Goal: Task Accomplishment & Management: Complete application form

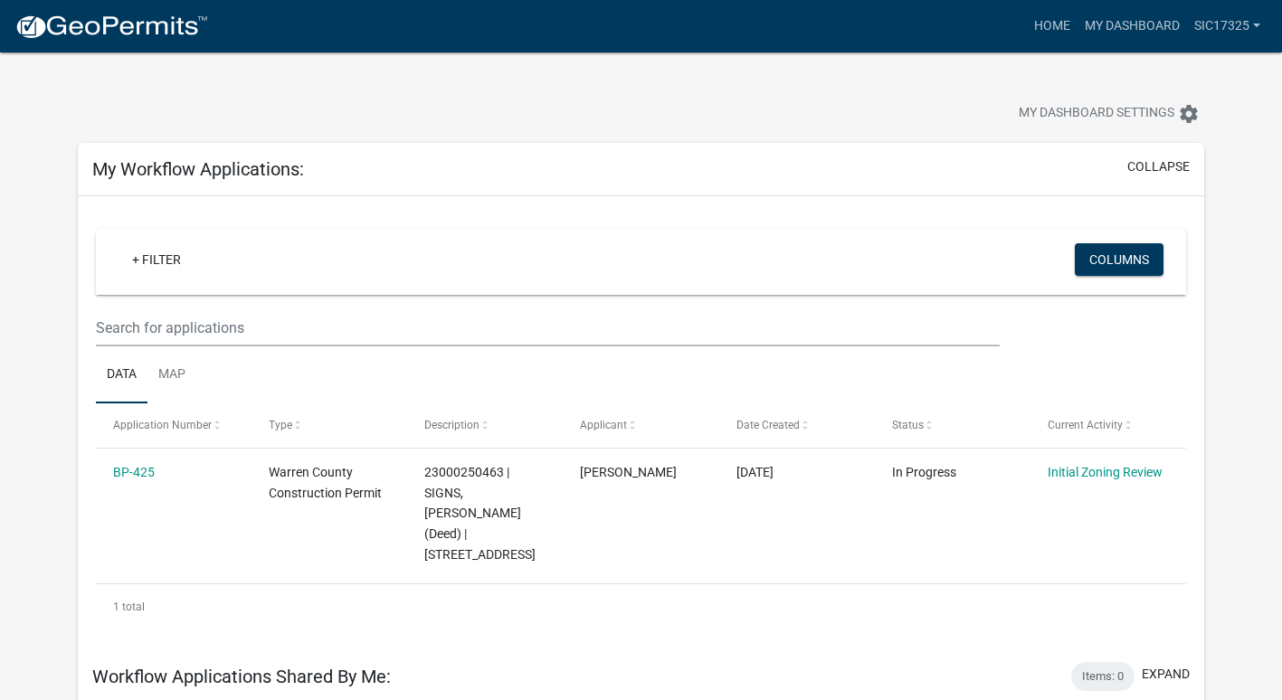
scroll to position [72, 0]
click at [1144, 117] on span "My Dashboard Settings" at bounding box center [1096, 114] width 156 height 22
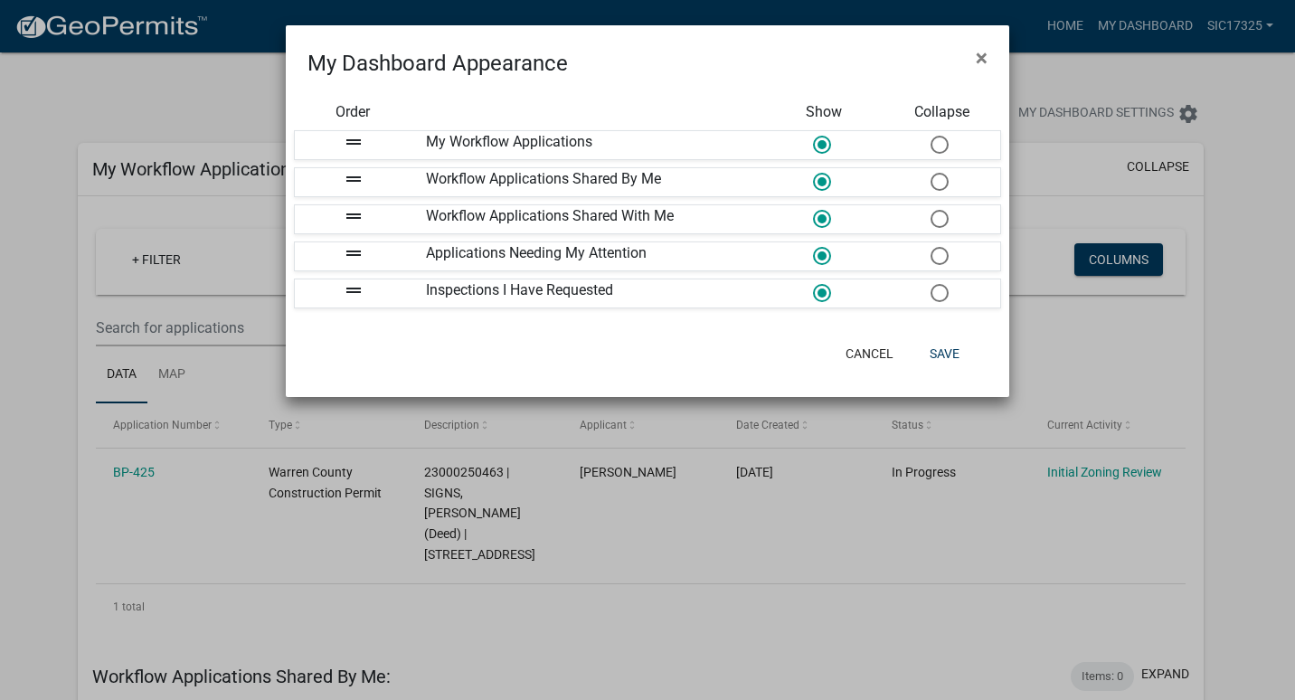
click at [350, 179] on icon "drag_handle" at bounding box center [354, 179] width 22 height 22
click at [353, 146] on icon "drag_handle" at bounding box center [354, 142] width 22 height 22
click at [457, 148] on div "My Workflow Applications" at bounding box center [588, 145] width 353 height 28
click at [864, 361] on button "Cancel" at bounding box center [869, 353] width 77 height 33
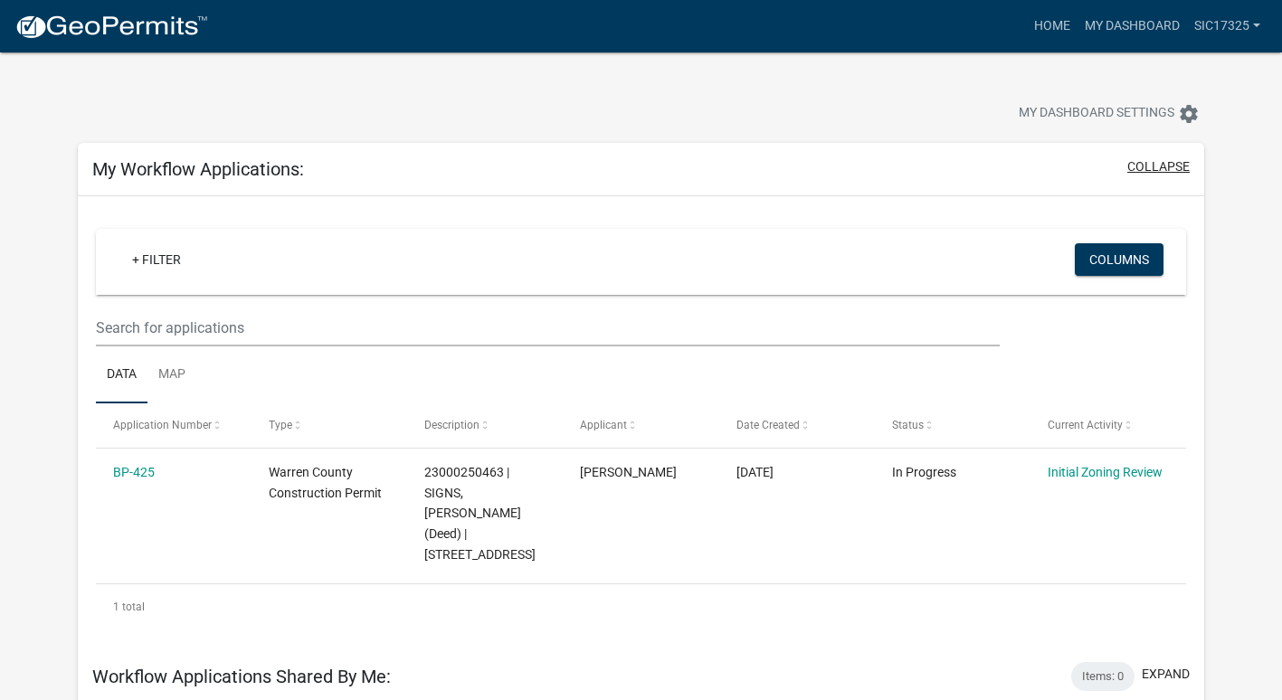
click at [1163, 172] on button "collapse" at bounding box center [1158, 166] width 62 height 19
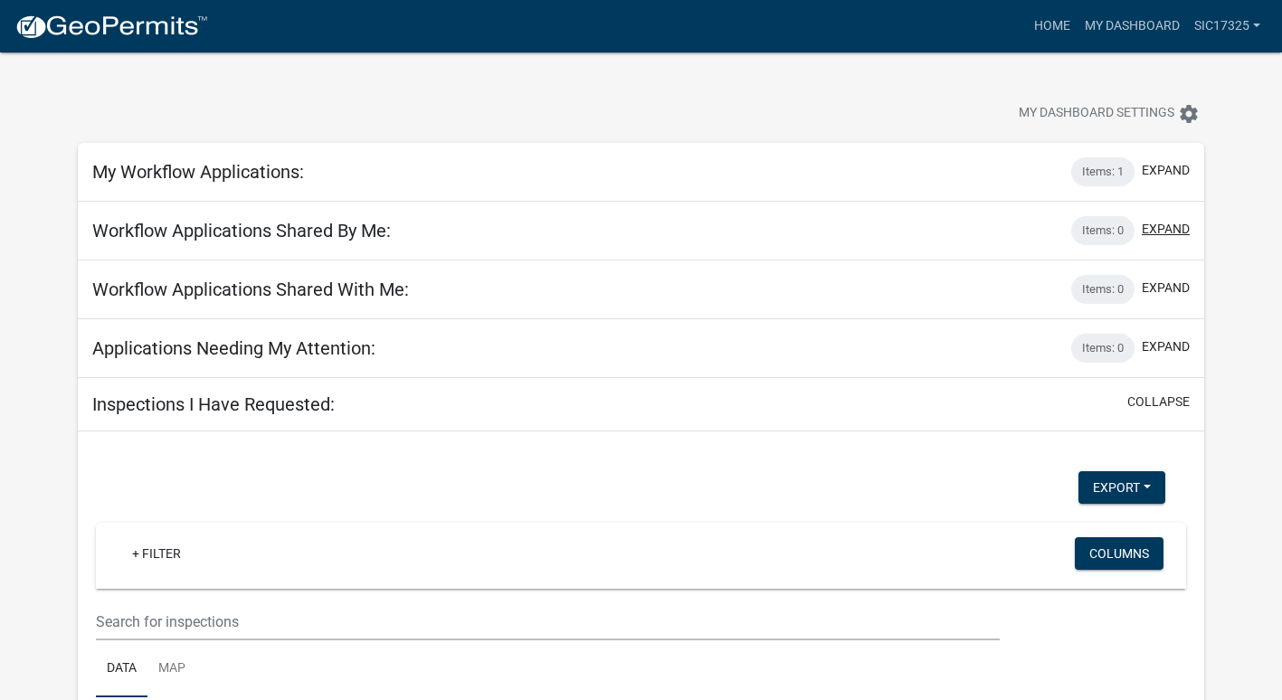
click at [1158, 227] on button "expand" at bounding box center [1166, 229] width 48 height 19
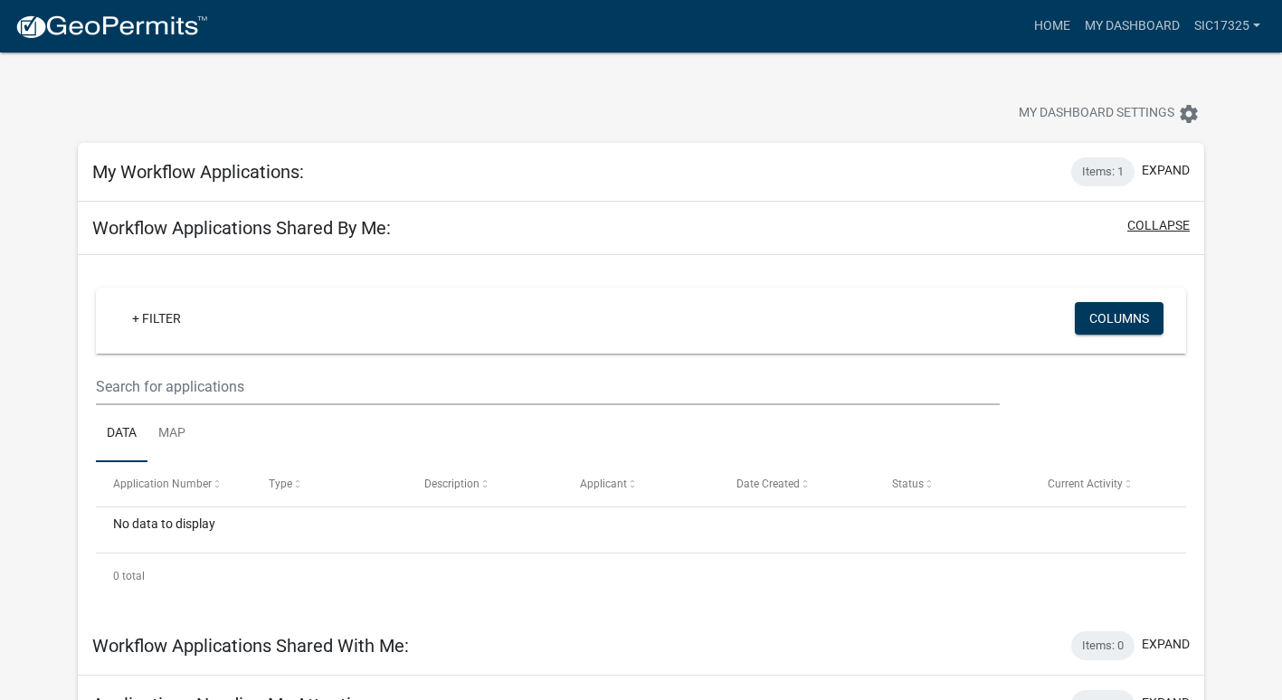
click at [1158, 227] on button "collapse" at bounding box center [1158, 225] width 62 height 19
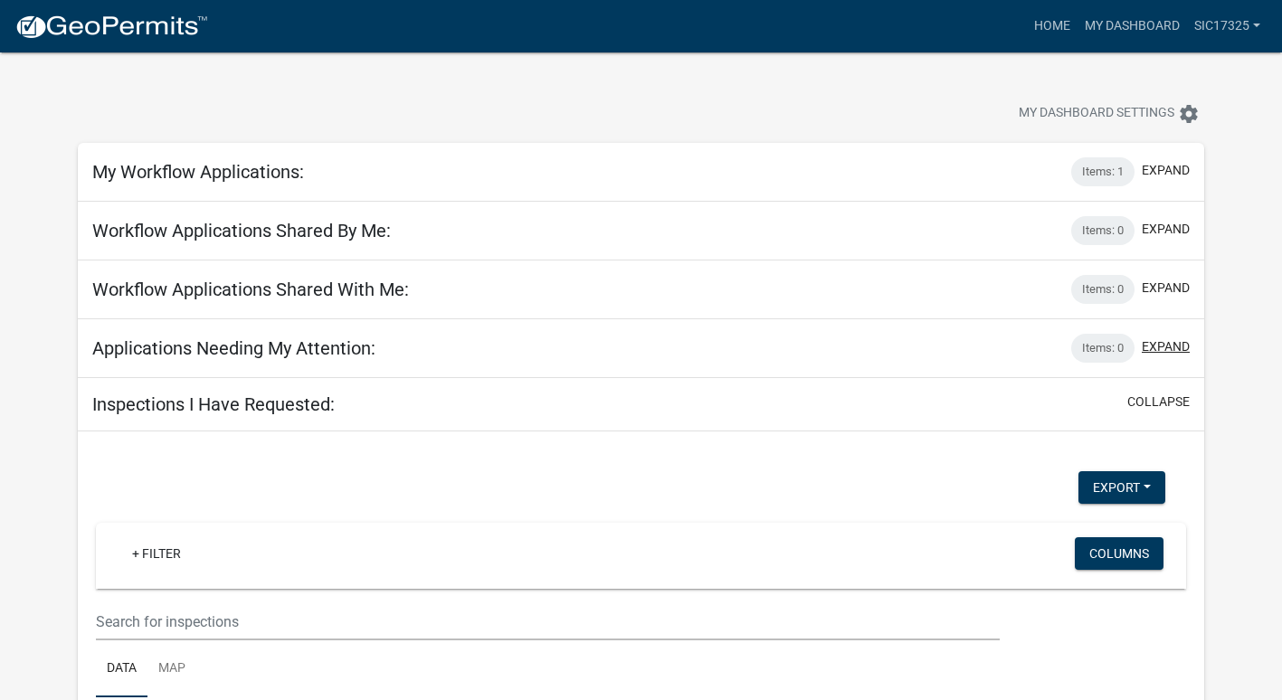
click at [1170, 339] on button "expand" at bounding box center [1166, 346] width 48 height 19
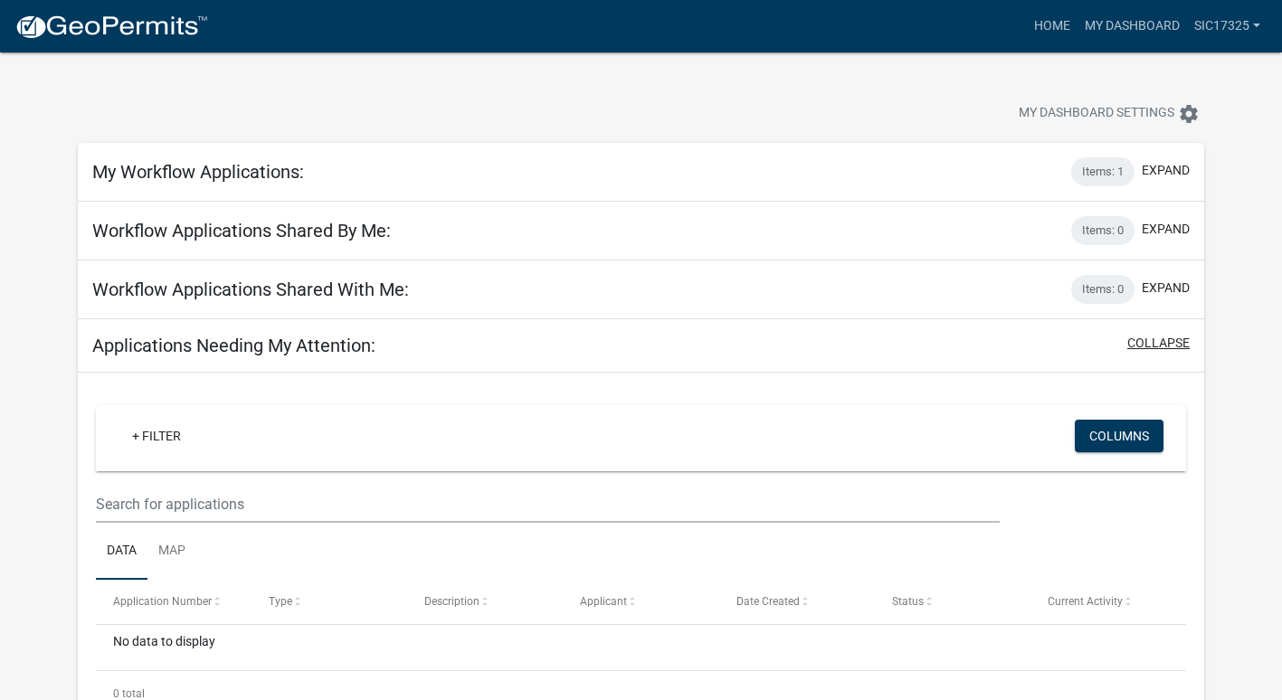
click at [1170, 339] on button "collapse" at bounding box center [1158, 343] width 62 height 19
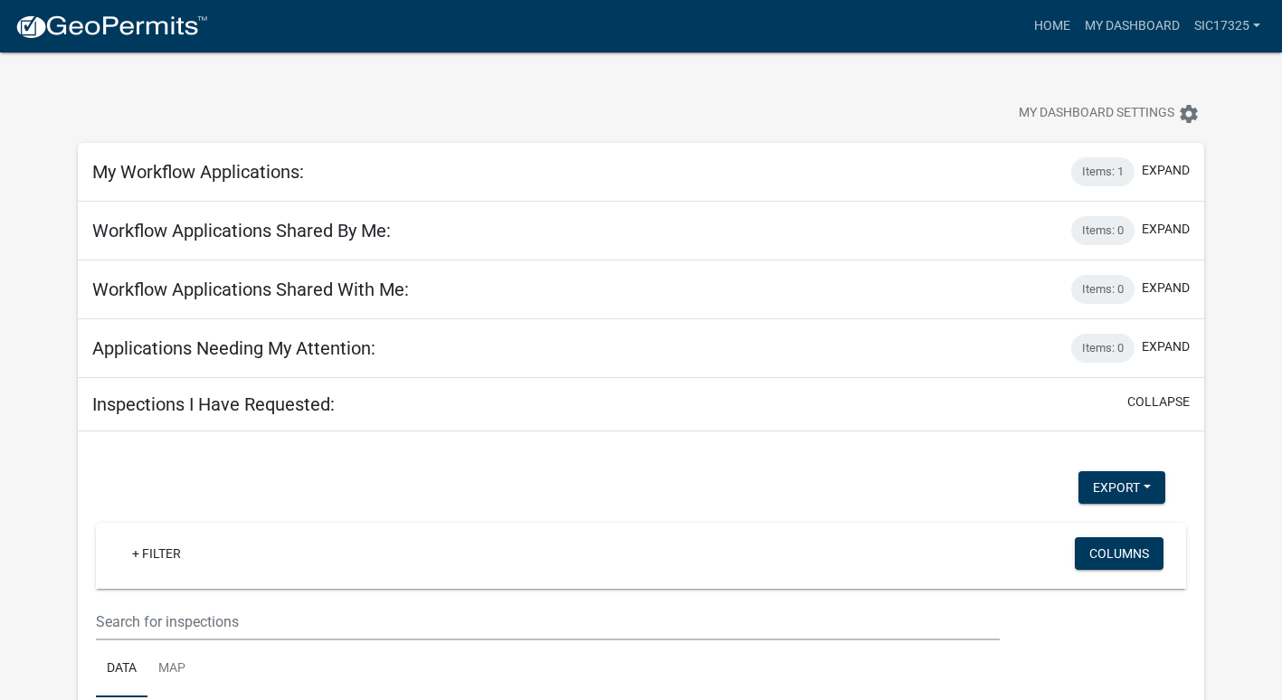
click at [104, 16] on img at bounding box center [111, 27] width 194 height 27
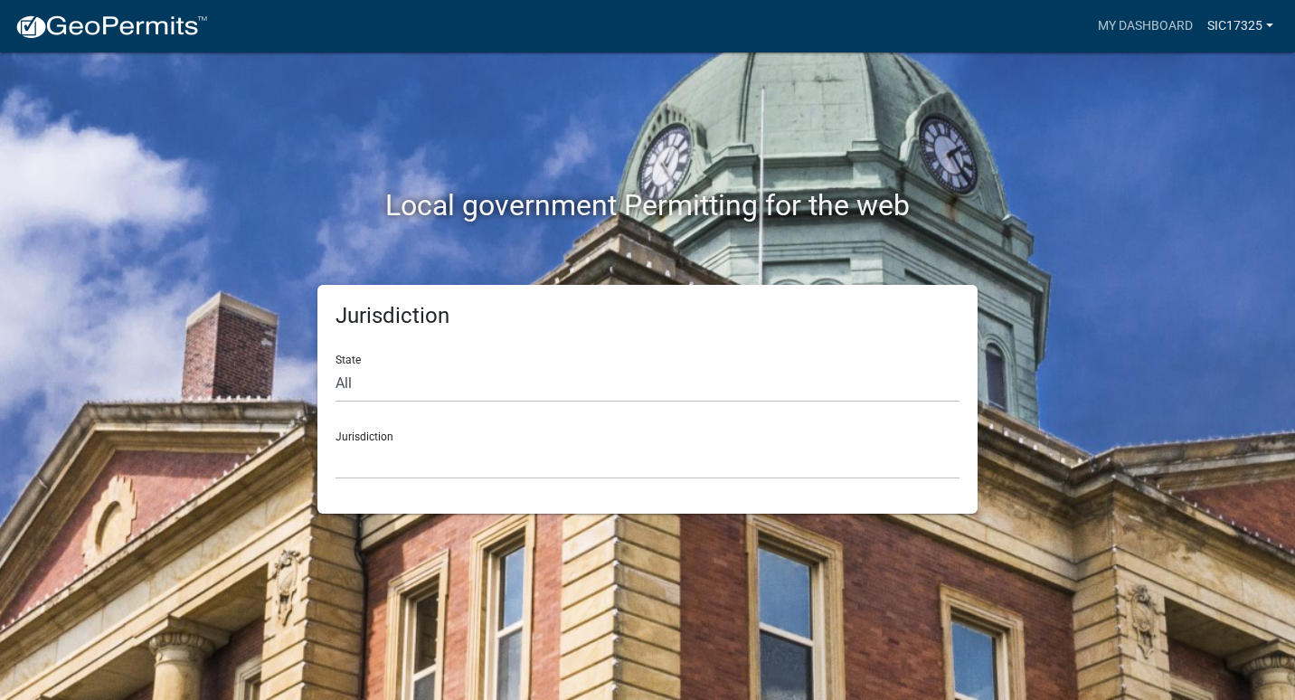
click at [1223, 27] on link "Sic17325" at bounding box center [1240, 26] width 81 height 34
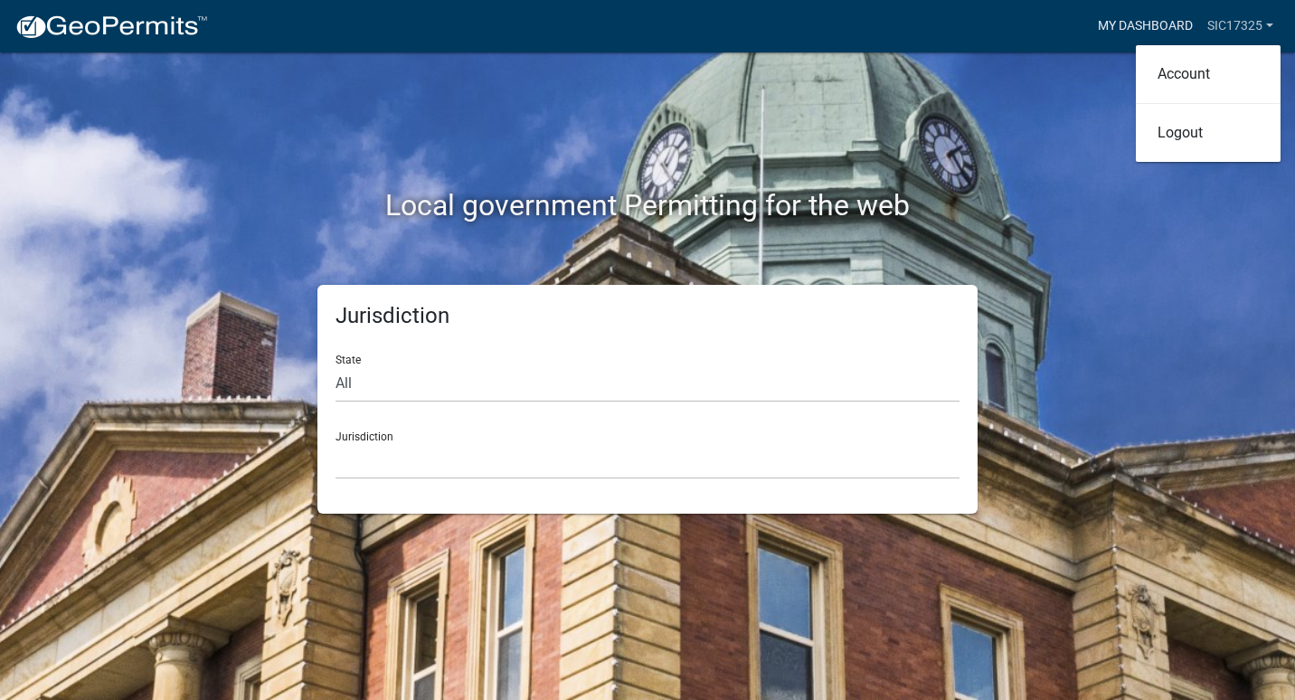
click at [1135, 24] on link "My Dashboard" at bounding box center [1145, 26] width 109 height 34
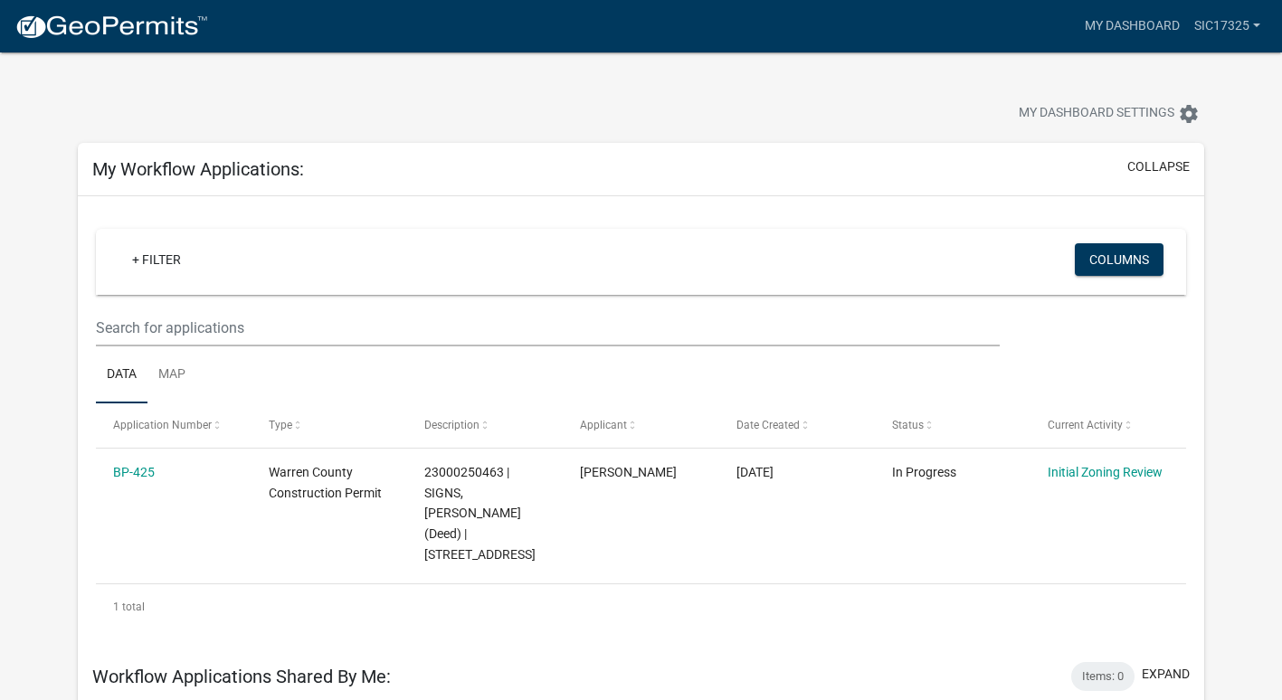
click at [170, 24] on img at bounding box center [111, 27] width 194 height 27
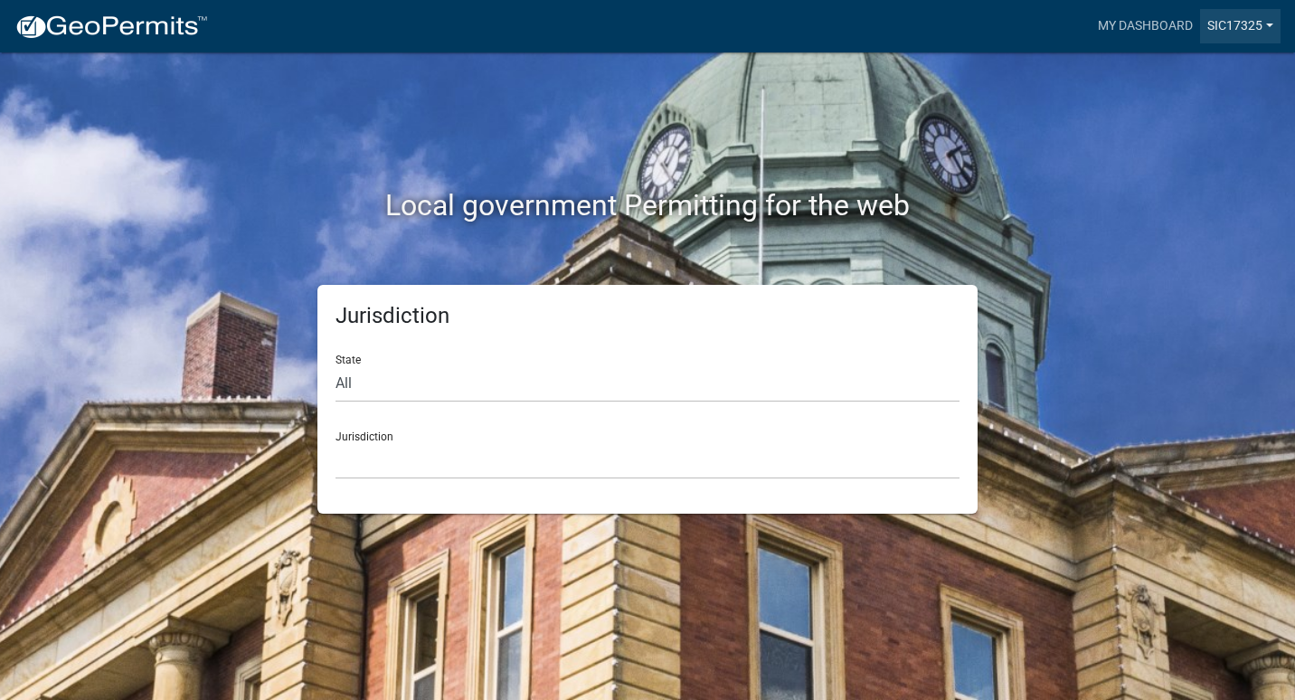
click at [1217, 32] on link "Sic17325" at bounding box center [1240, 26] width 81 height 34
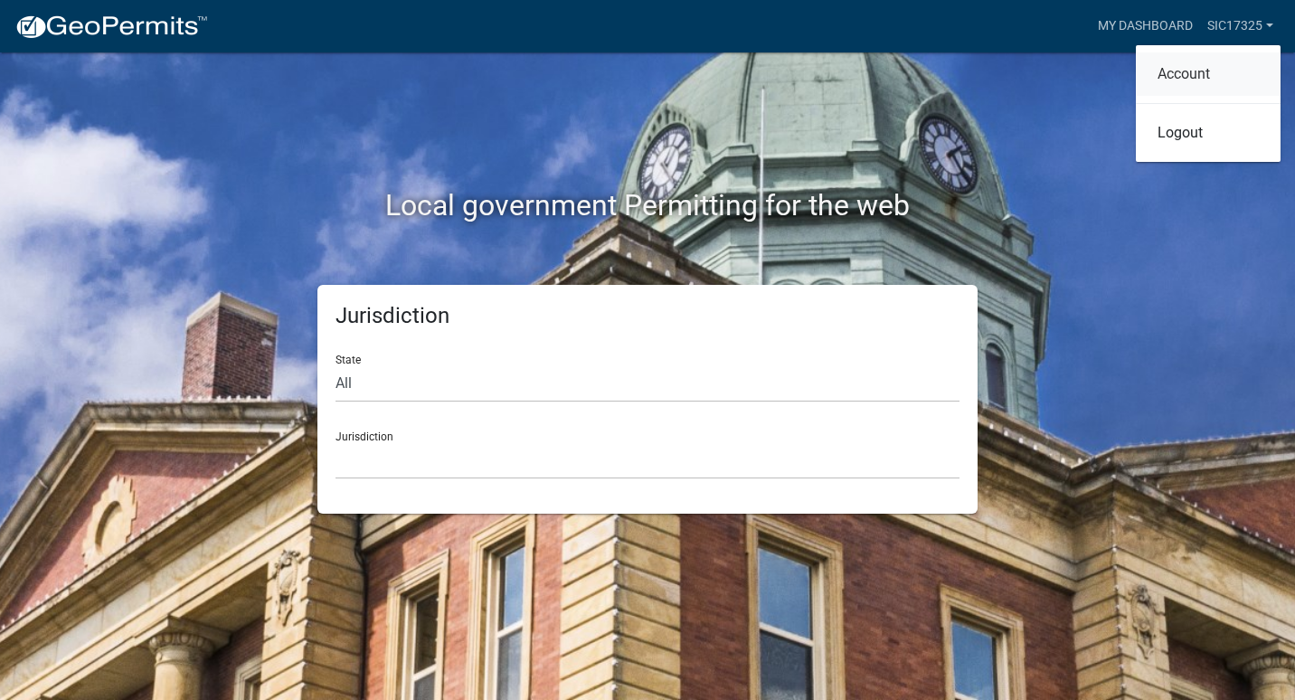
click at [1168, 83] on link "Account" at bounding box center [1208, 73] width 145 height 43
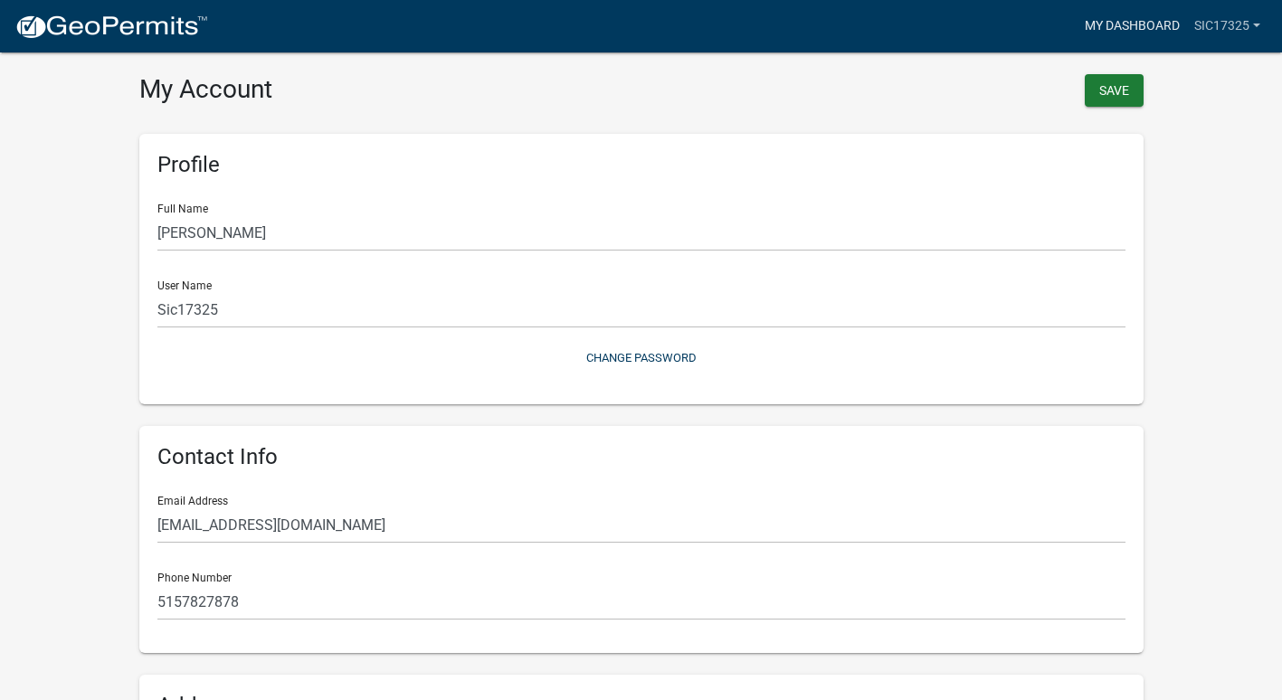
click at [1095, 37] on link "My Dashboard" at bounding box center [1131, 26] width 109 height 34
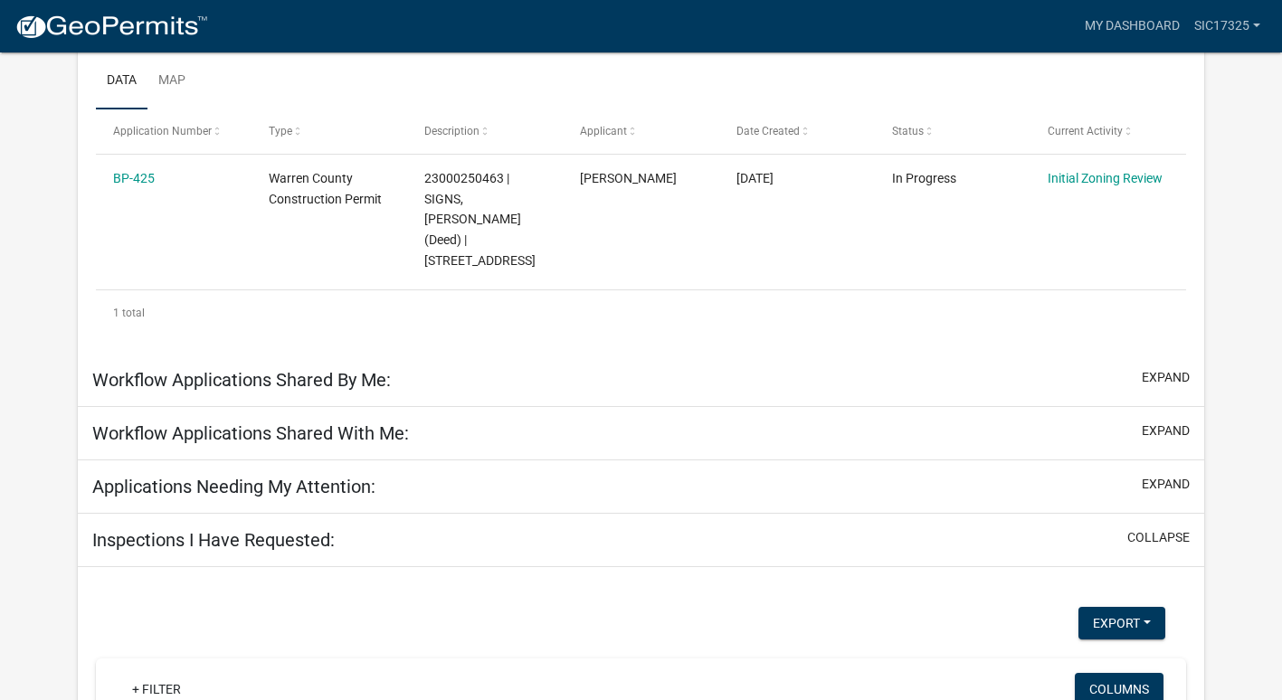
scroll to position [362, 0]
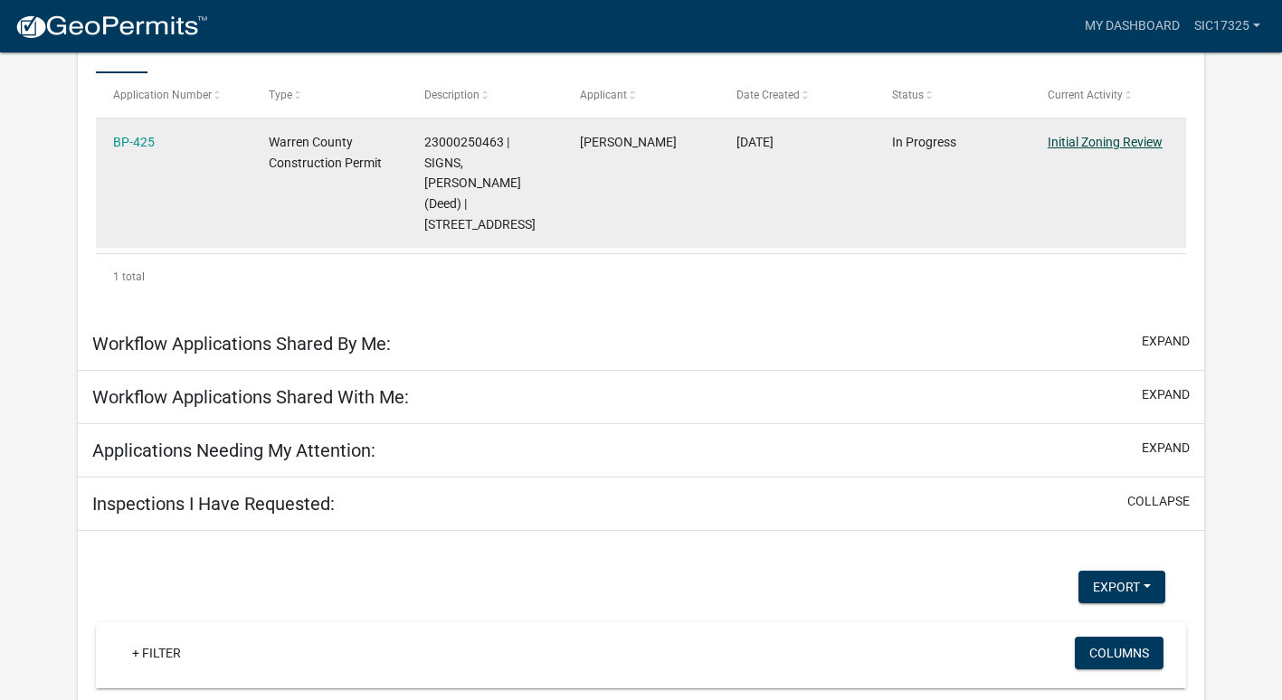
click at [1087, 147] on link "Initial Zoning Review" at bounding box center [1104, 142] width 115 height 14
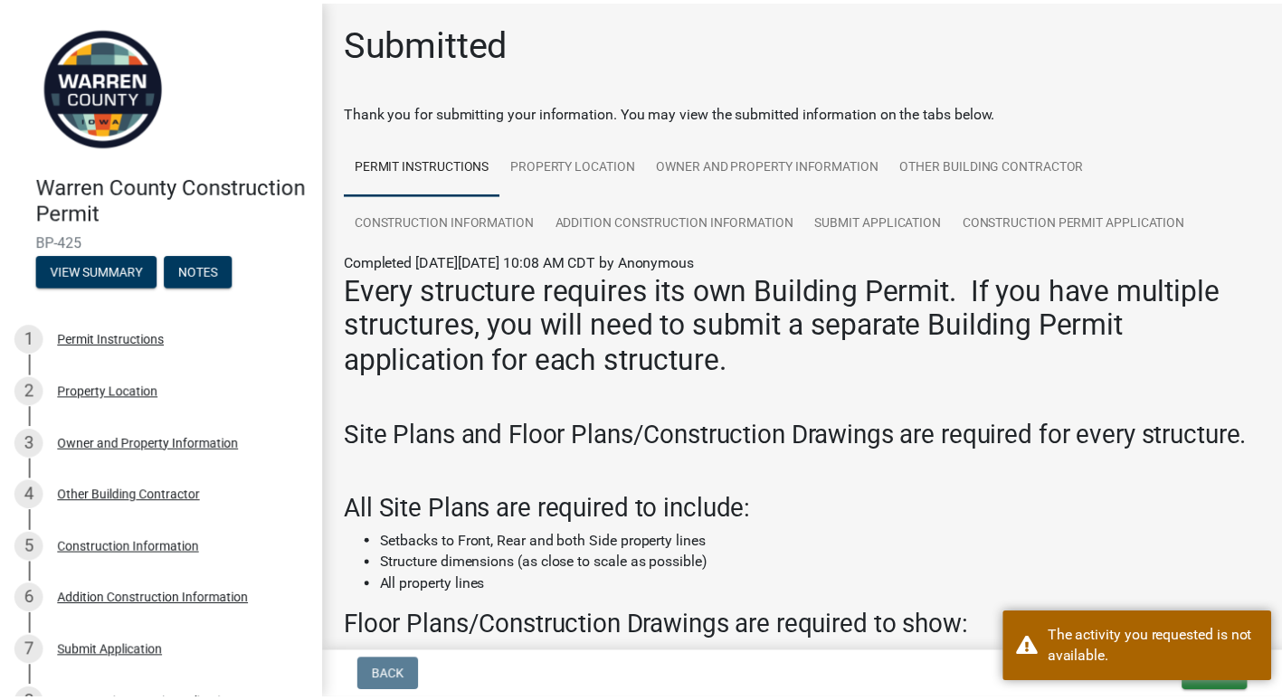
scroll to position [210, 0]
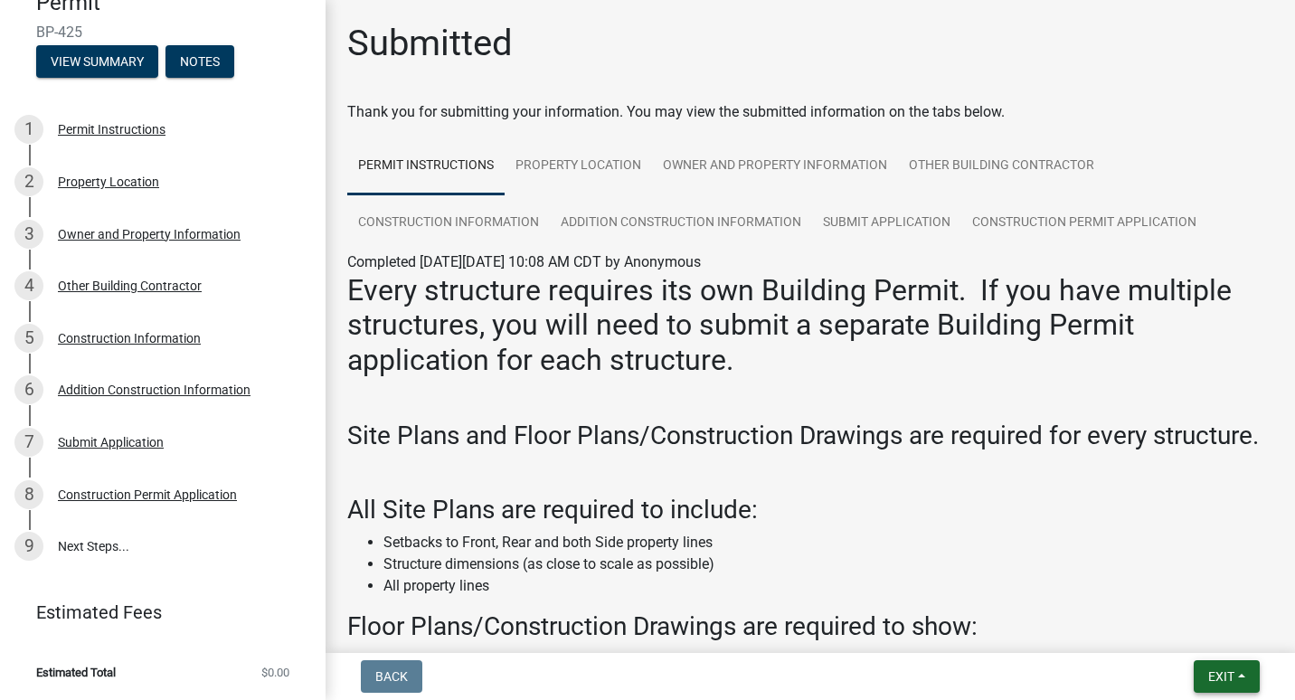
click at [1214, 673] on span "Exit" at bounding box center [1221, 676] width 26 height 14
click at [1171, 642] on button "Save & Exit" at bounding box center [1188, 629] width 145 height 43
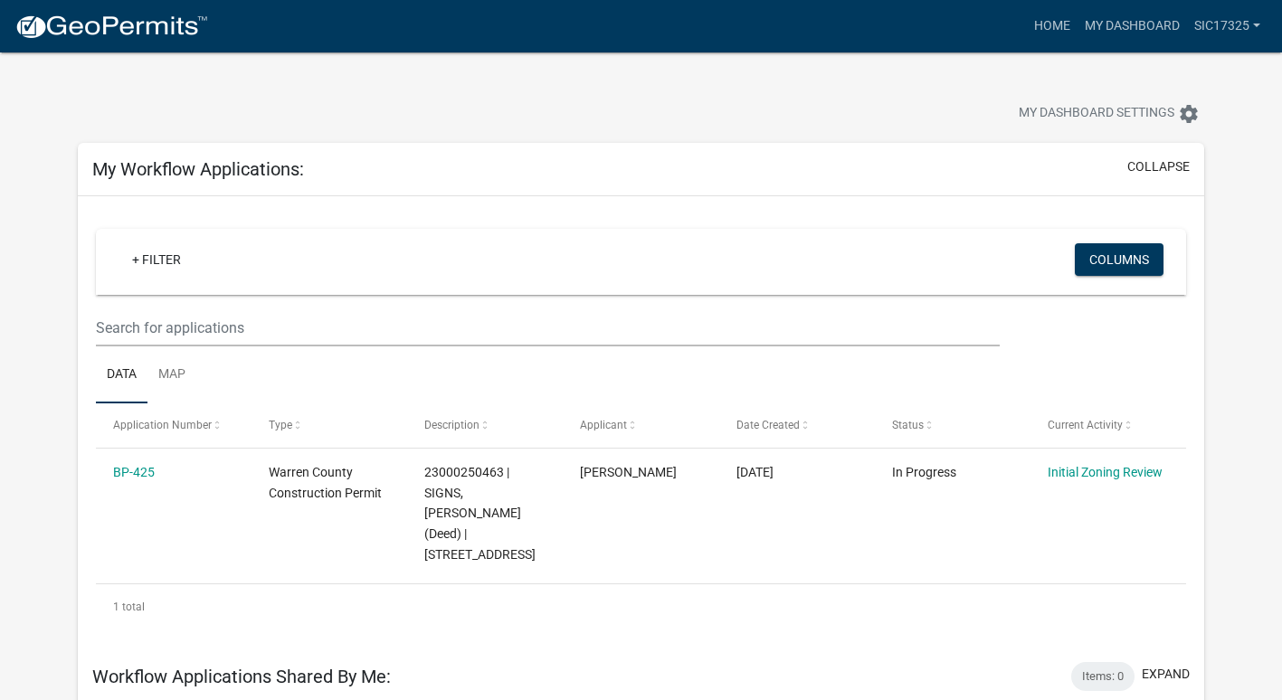
scroll to position [182, 0]
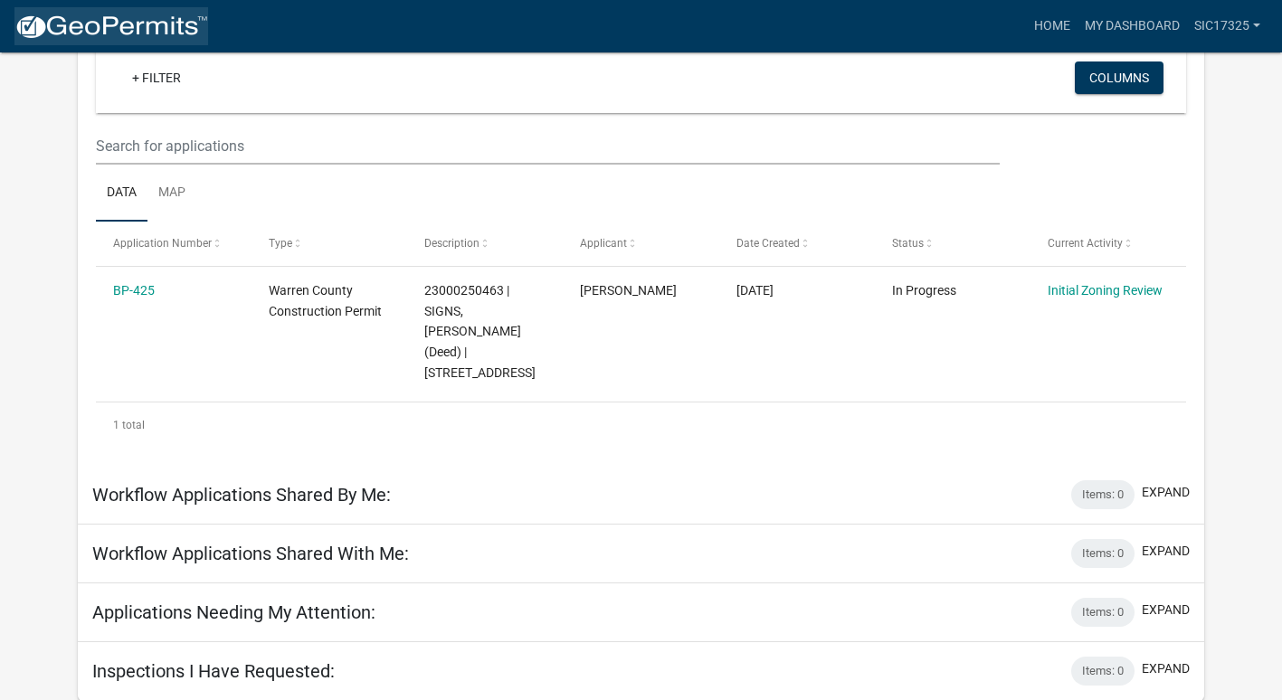
click at [35, 33] on img at bounding box center [111, 27] width 194 height 27
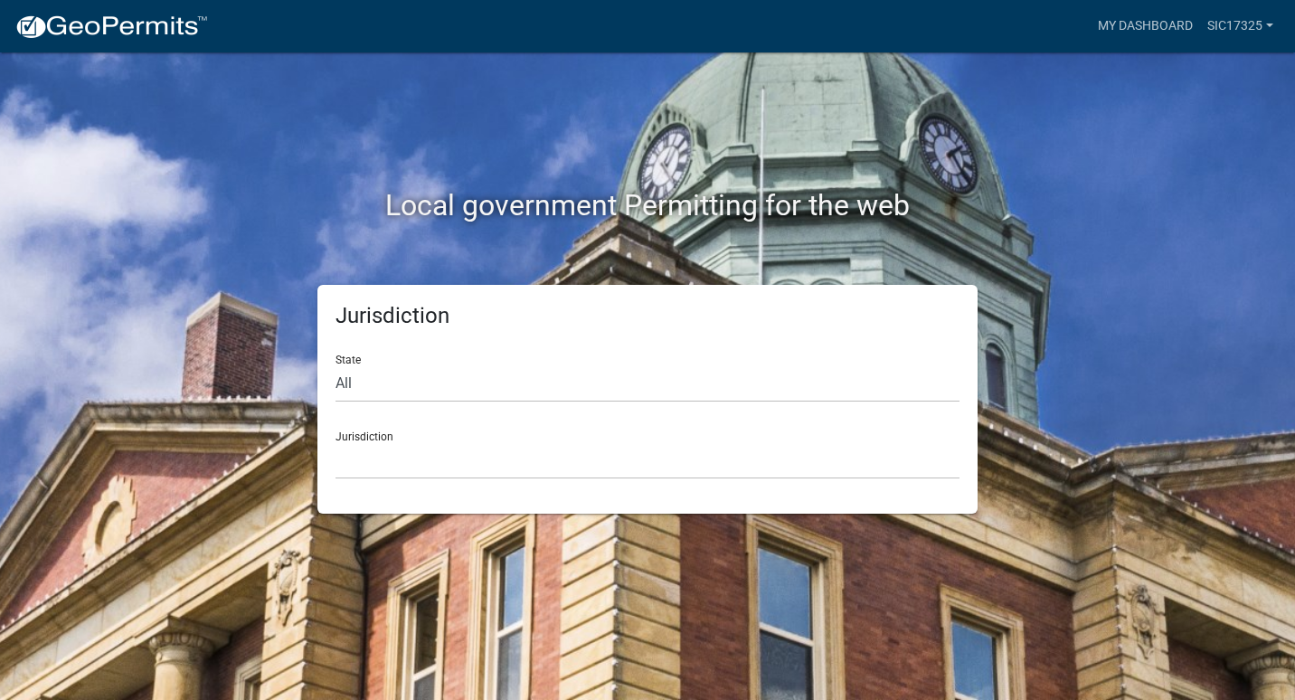
click at [62, 38] on img at bounding box center [111, 27] width 194 height 27
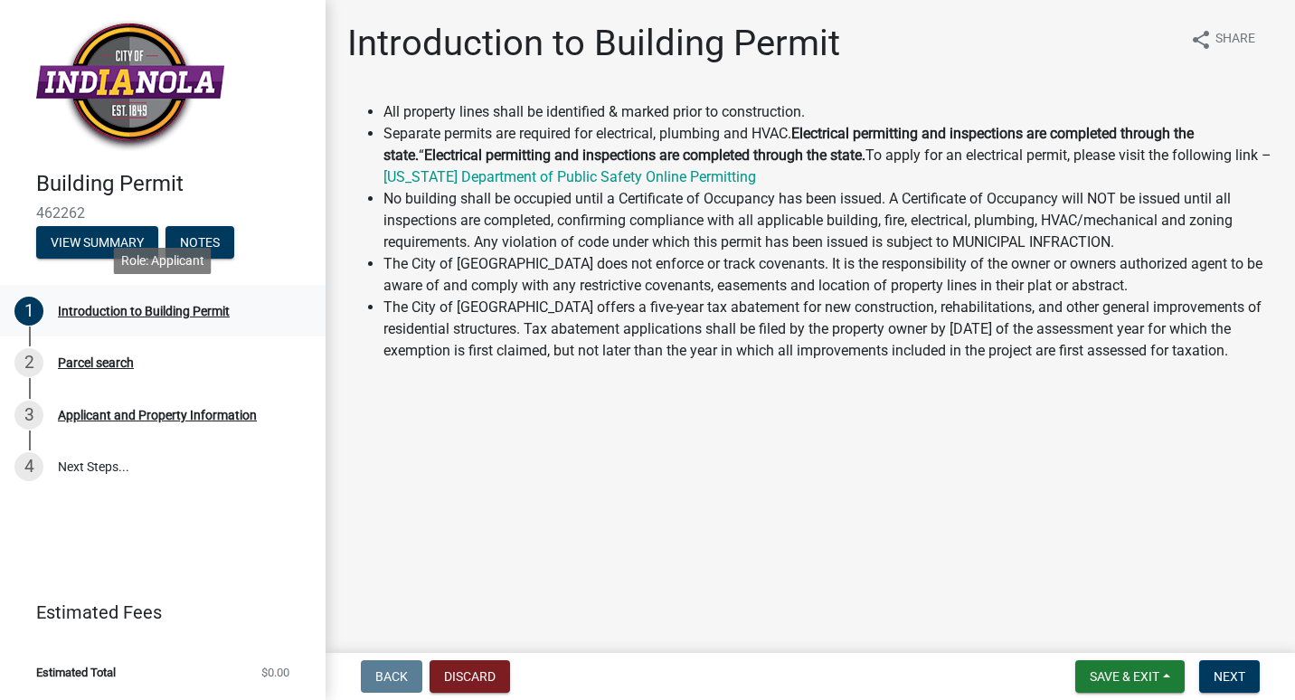
click at [117, 316] on div "Introduction to Building Permit" at bounding box center [144, 311] width 172 height 13
click at [1243, 670] on span "Next" at bounding box center [1230, 676] width 32 height 14
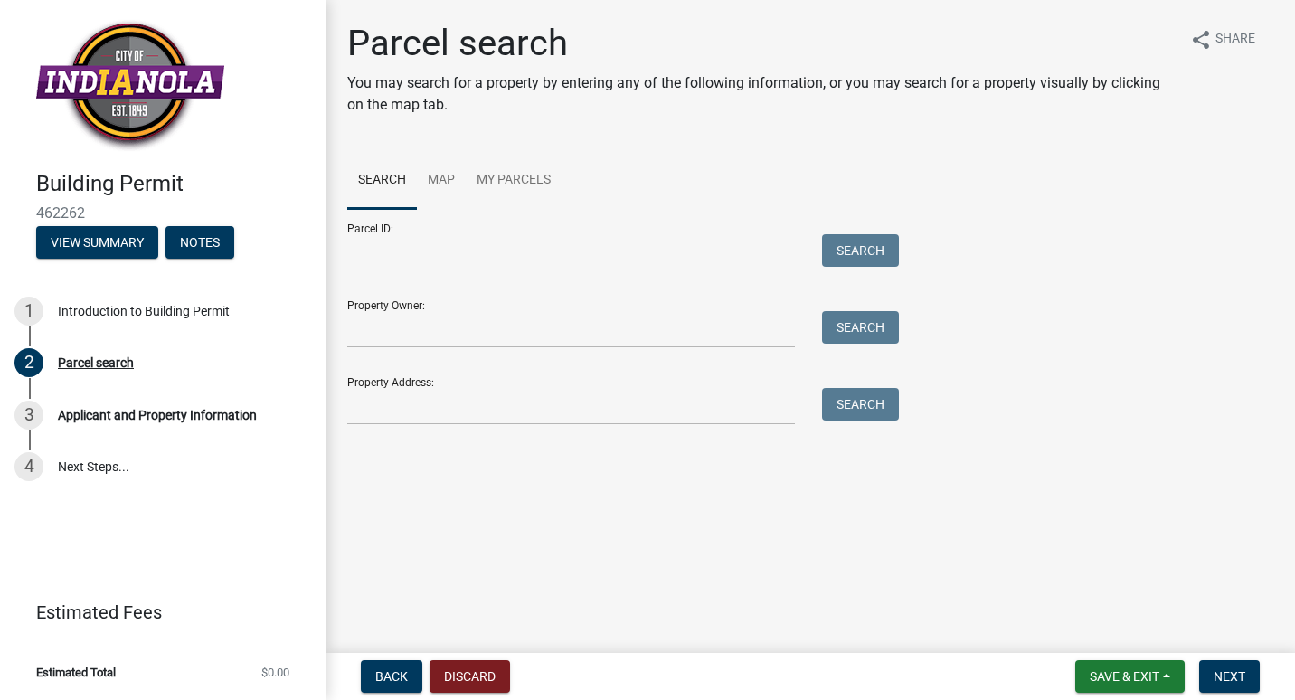
click at [457, 428] on div "Parcel search You may search for a property by entering any of the following in…" at bounding box center [810, 232] width 953 height 420
click at [450, 414] on input "Property Address:" at bounding box center [571, 406] width 448 height 37
click at [224, 243] on button "Notes" at bounding box center [200, 242] width 69 height 33
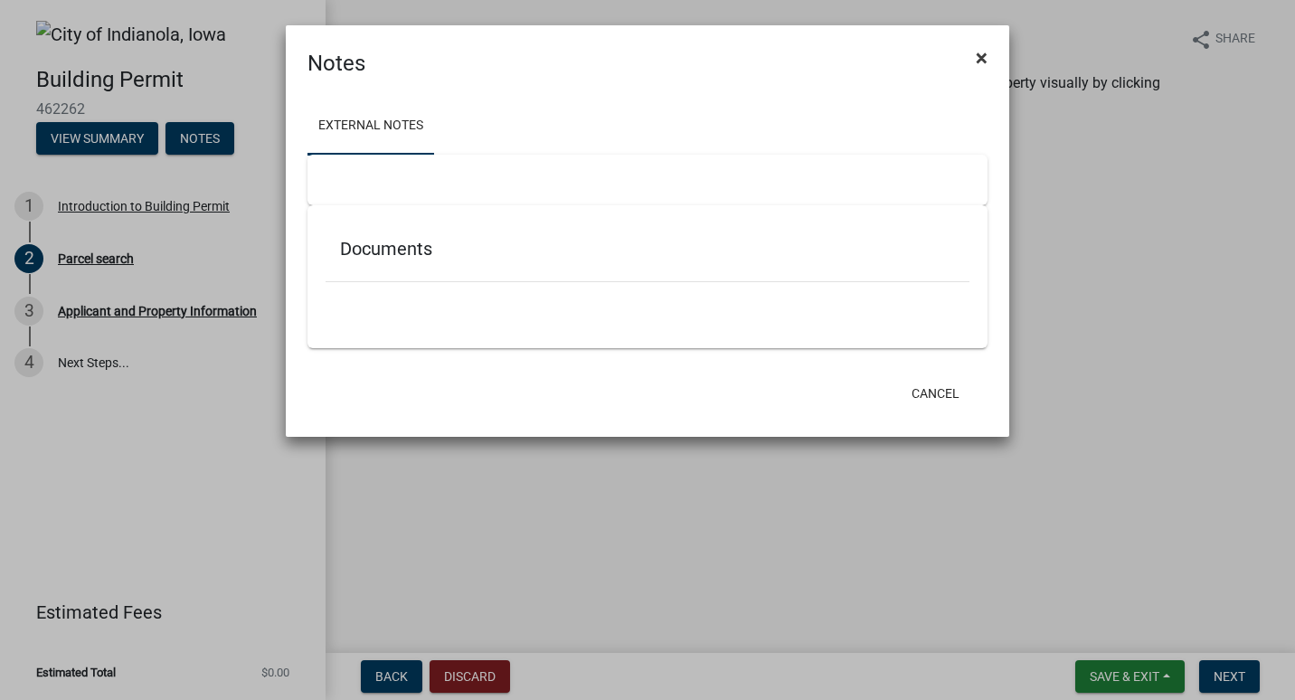
click at [971, 52] on button "×" at bounding box center [982, 58] width 41 height 51
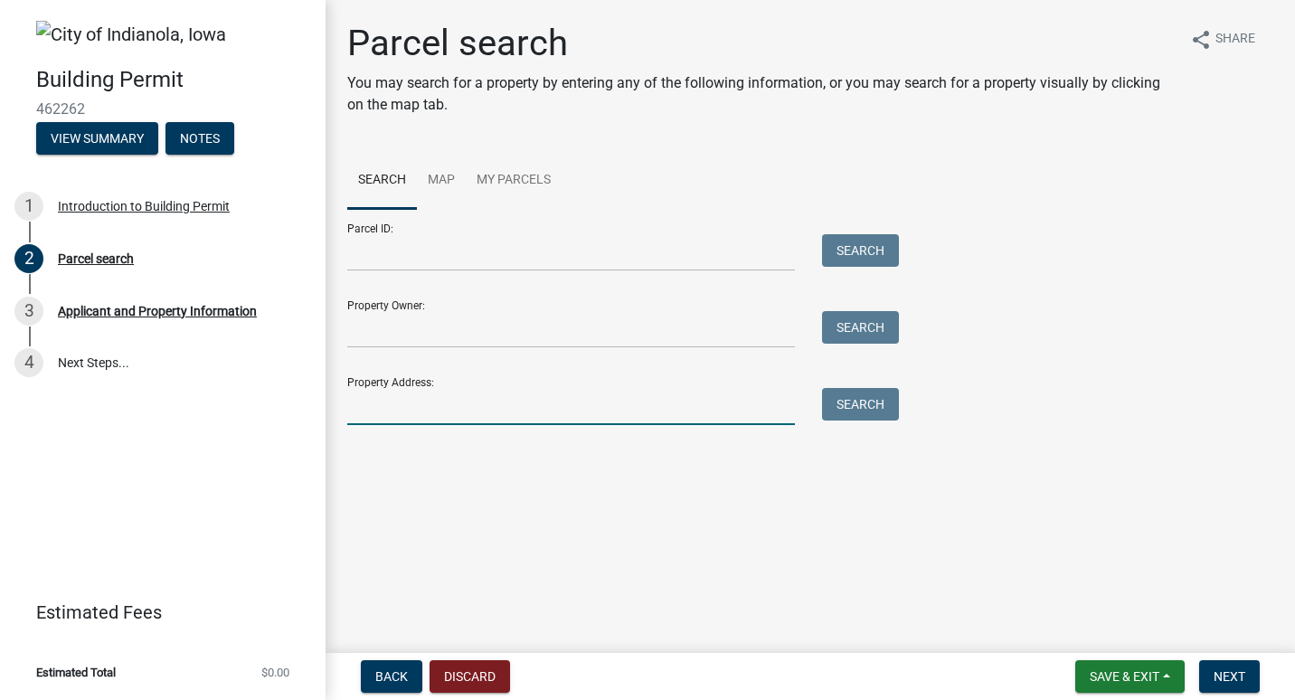
click at [403, 406] on input "Property Address:" at bounding box center [571, 406] width 448 height 37
type input "[STREET_ADDRESS]"
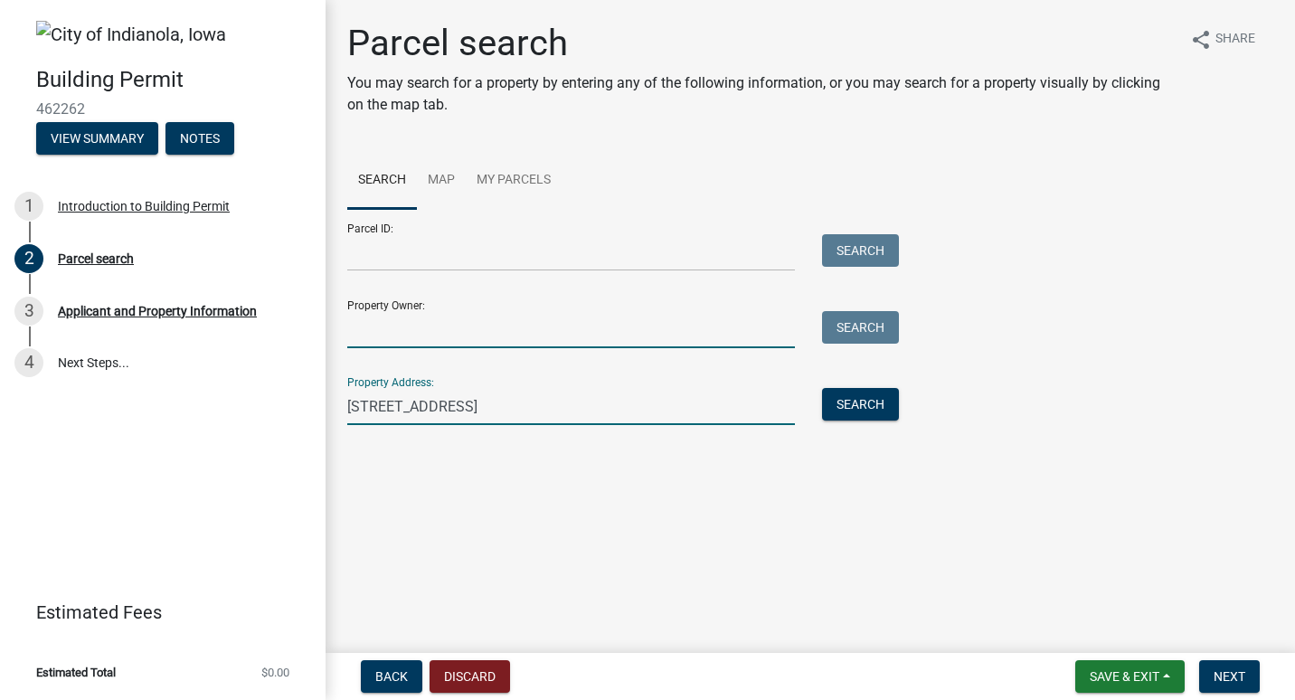
type input "[PERSON_NAME]"
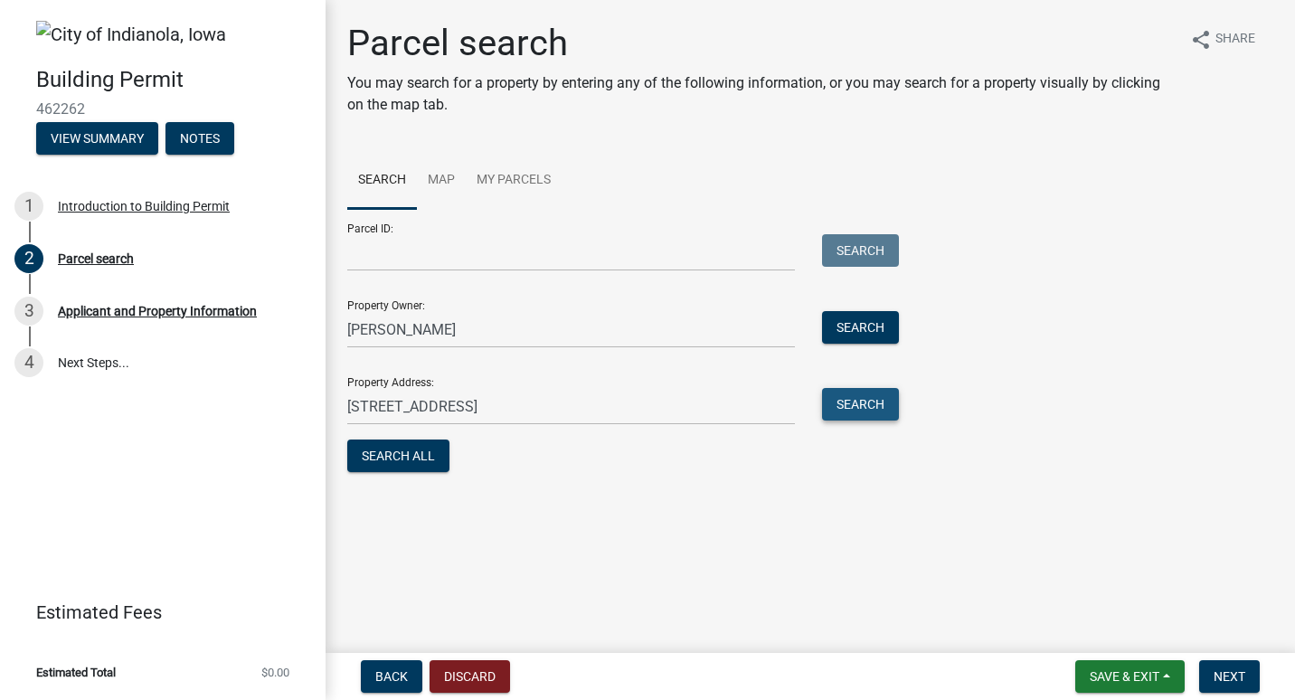
click at [862, 392] on button "Search" at bounding box center [860, 404] width 77 height 33
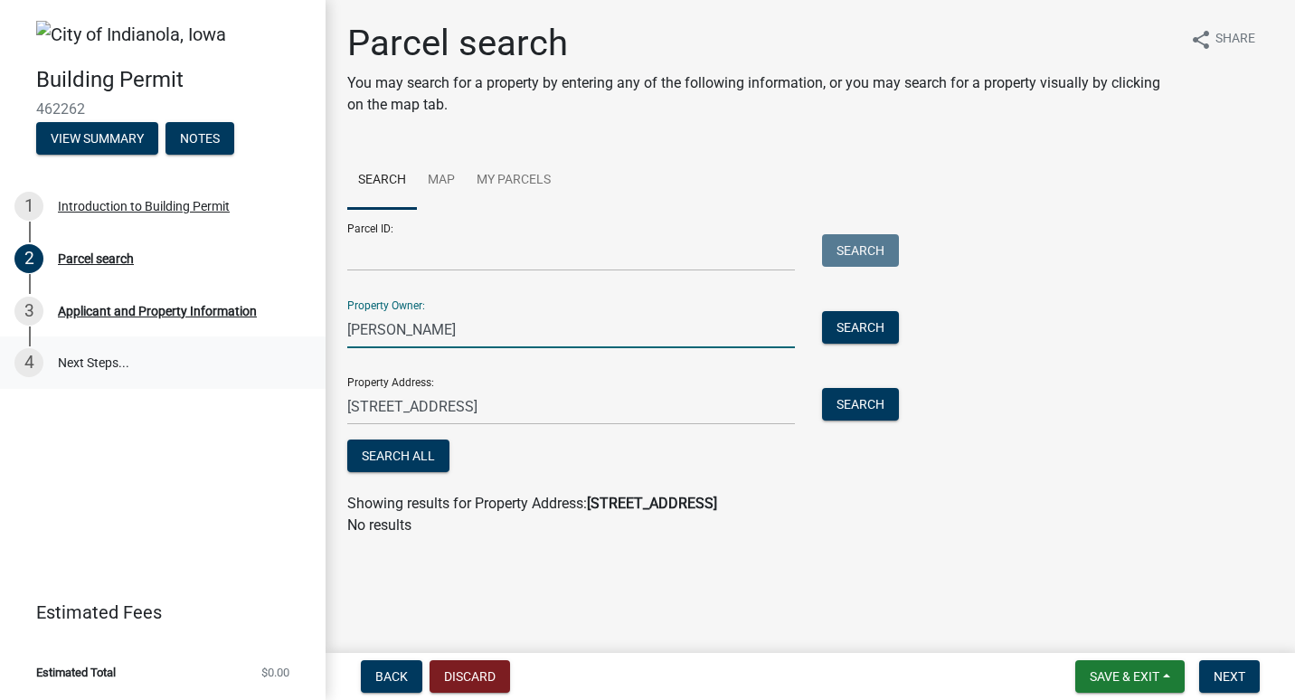
drag, startPoint x: 464, startPoint y: 330, endPoint x: 280, endPoint y: 339, distance: 183.8
click at [284, 343] on div "Building Permit 462262 View Summary Notes 1 Introduction to Building Permit 2 P…" at bounding box center [647, 350] width 1295 height 700
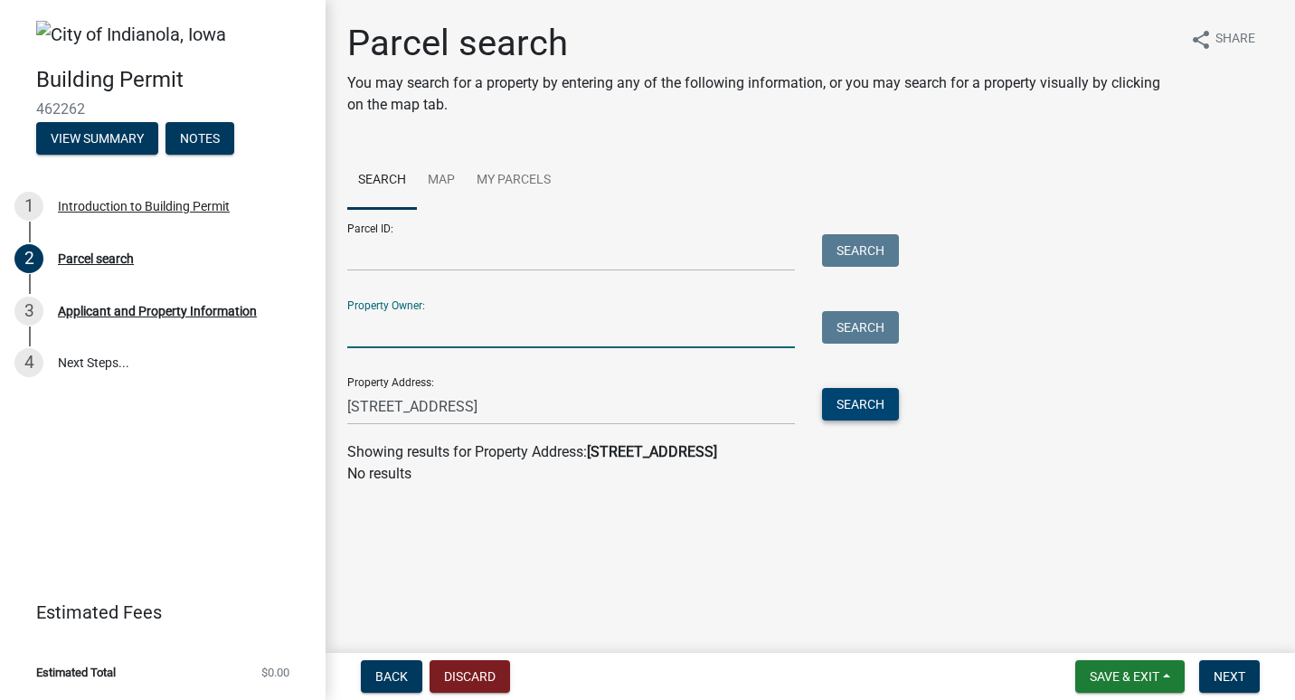
click at [880, 412] on button "Search" at bounding box center [860, 404] width 77 height 33
click at [1156, 370] on div "Parcel ID: Search Property Owner: Search Property Address: 23257 120th ave Sear…" at bounding box center [810, 317] width 926 height 216
